Goal: Find specific page/section: Find specific page/section

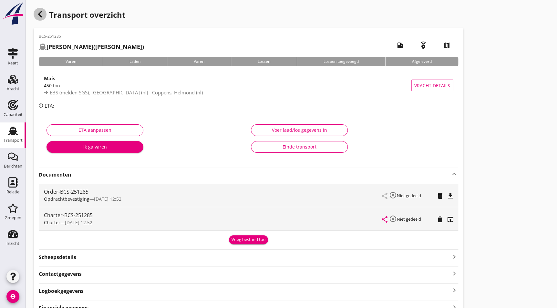
click at [42, 15] on icon "button" at bounding box center [40, 14] width 8 height 8
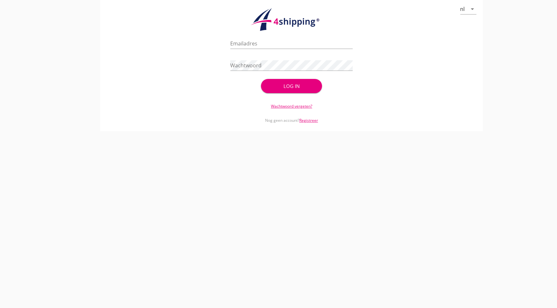
type input "vandijk@stoffersbevrachtingen.nl"
click at [283, 95] on div "Wachtwoord vergeten?" at bounding box center [291, 102] width 122 height 14
click at [297, 88] on div "Log in" at bounding box center [291, 86] width 41 height 7
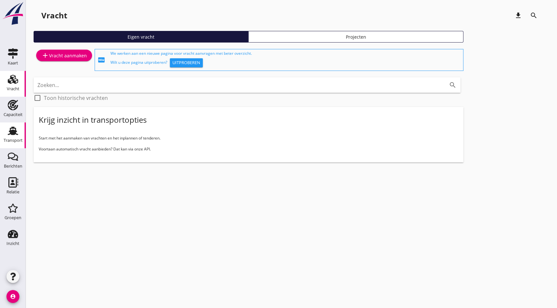
click at [12, 129] on icon "Transport" at bounding box center [13, 131] width 10 height 10
